Goal: Transaction & Acquisition: Purchase product/service

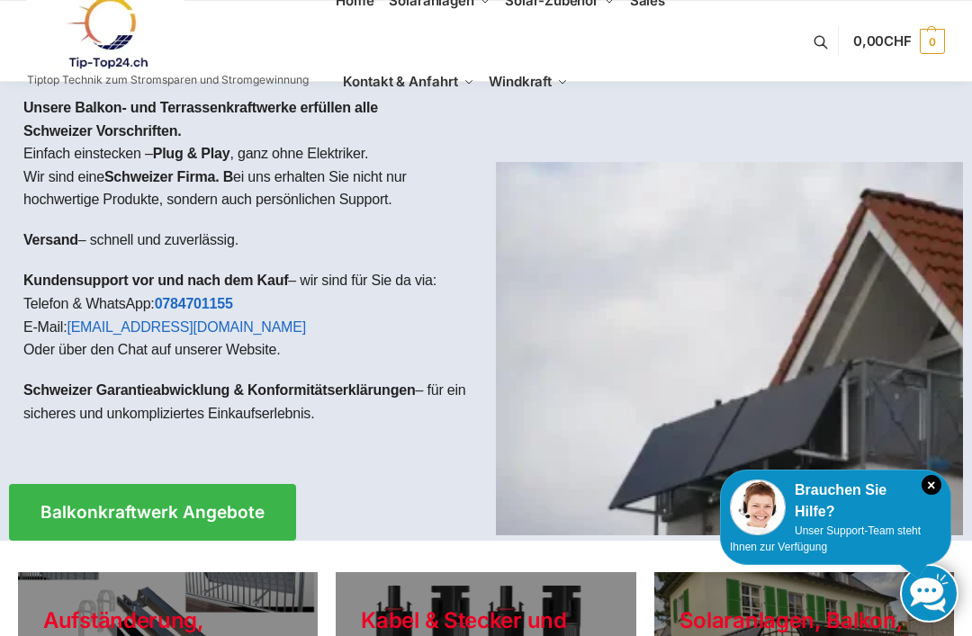
click at [157, 508] on span "Balkonkraftwerk Angebote" at bounding box center [153, 512] width 224 height 17
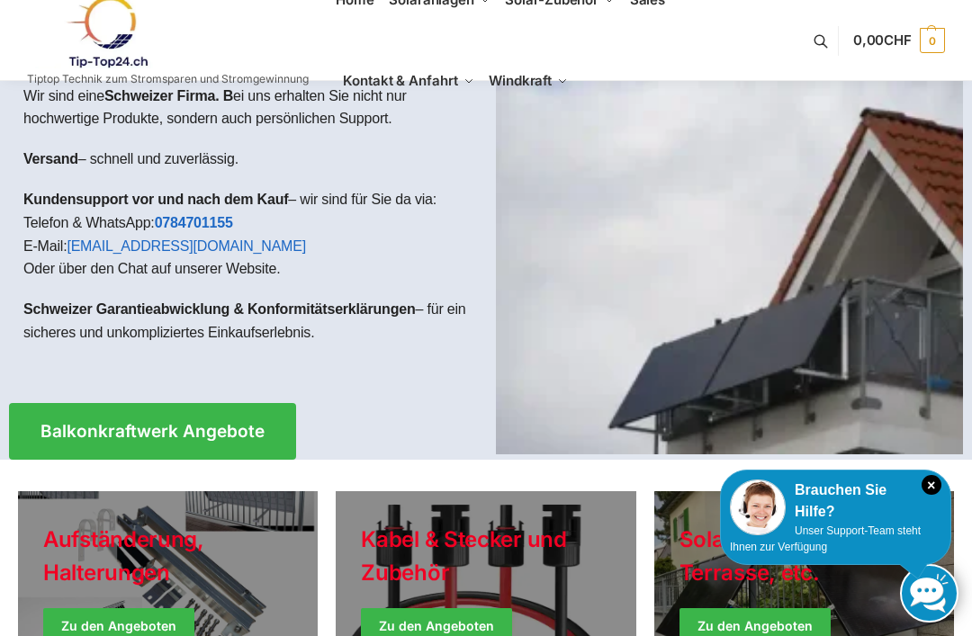
scroll to position [82, 0]
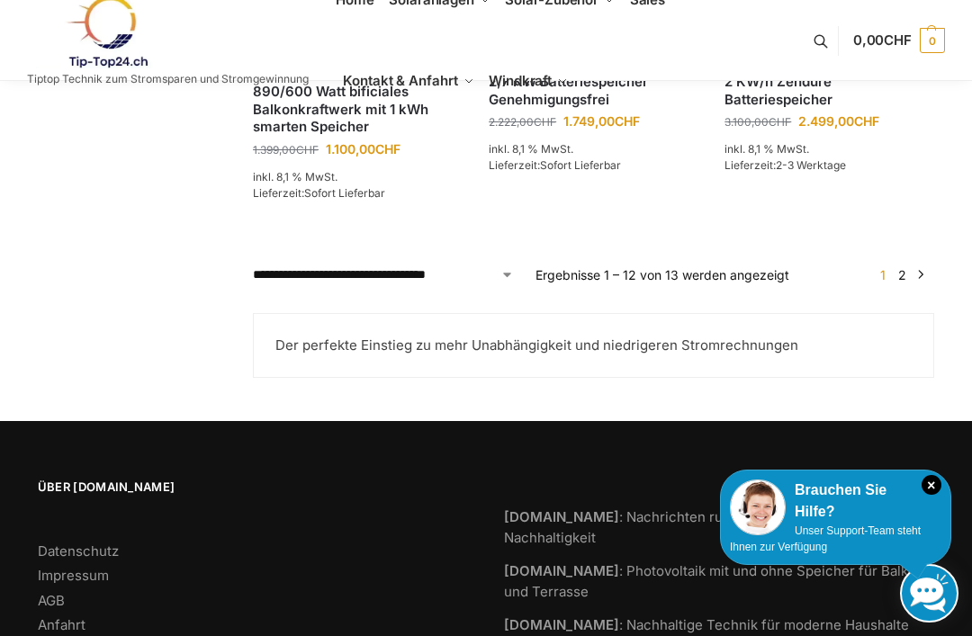
scroll to position [1773, 0]
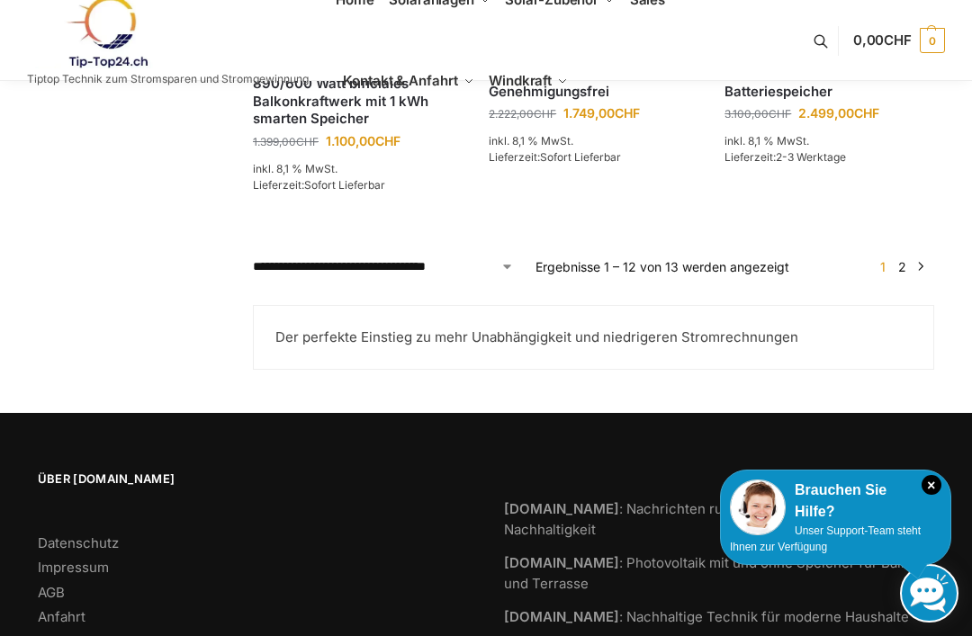
click at [290, 276] on select "**********" at bounding box center [383, 266] width 261 height 19
click at [907, 275] on link "2" at bounding box center [902, 266] width 17 height 15
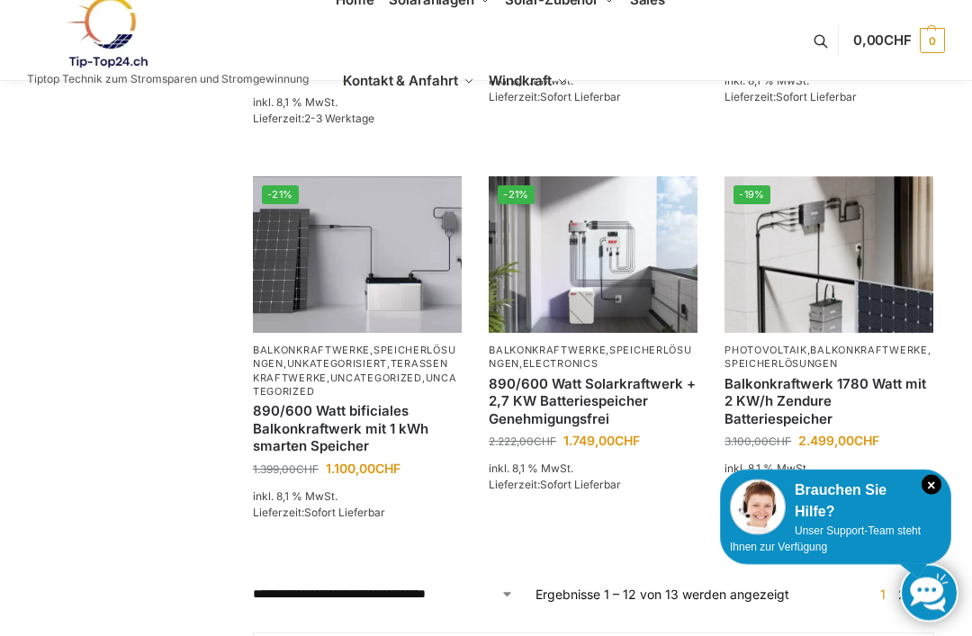
scroll to position [1441, 0]
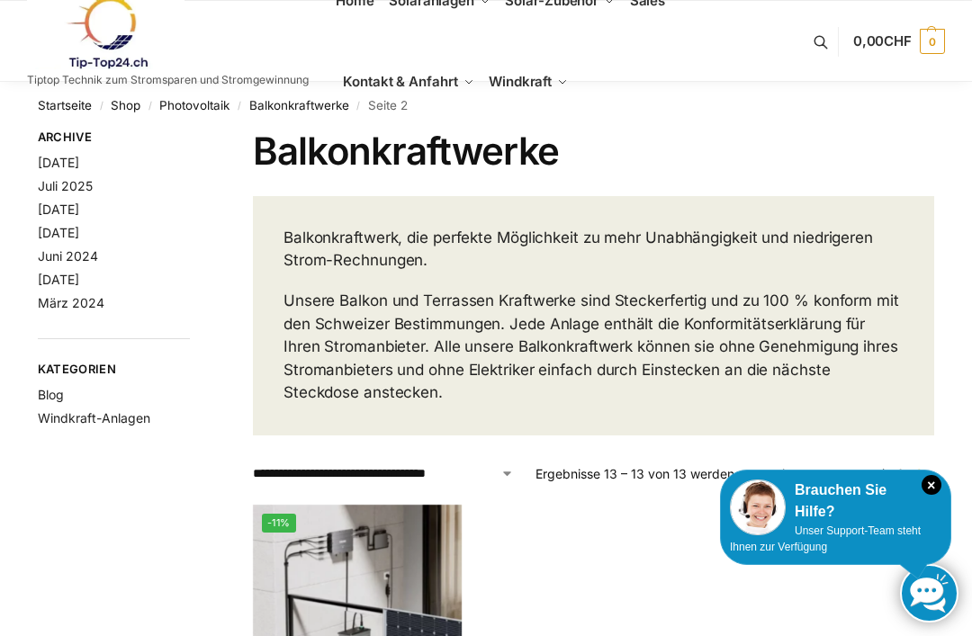
click at [119, 462] on div "Archive August 2025 Juli 2025 April 2025 November 2024 Juni 2024 April 2024 Mär…" at bounding box center [114, 306] width 152 height 355
